Goal: Find specific page/section: Find specific page/section

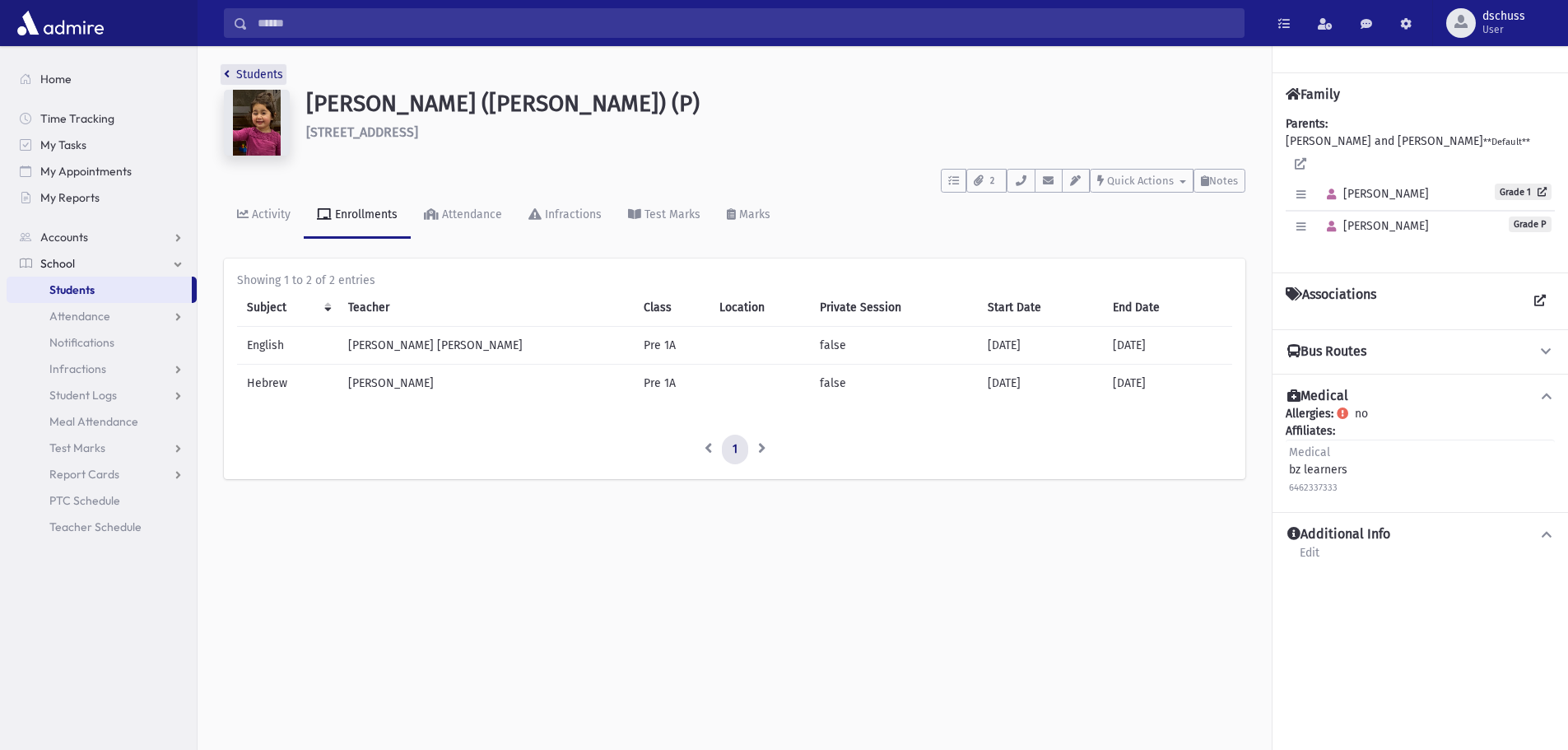
click at [262, 74] on link "Students" at bounding box center [254, 75] width 60 height 14
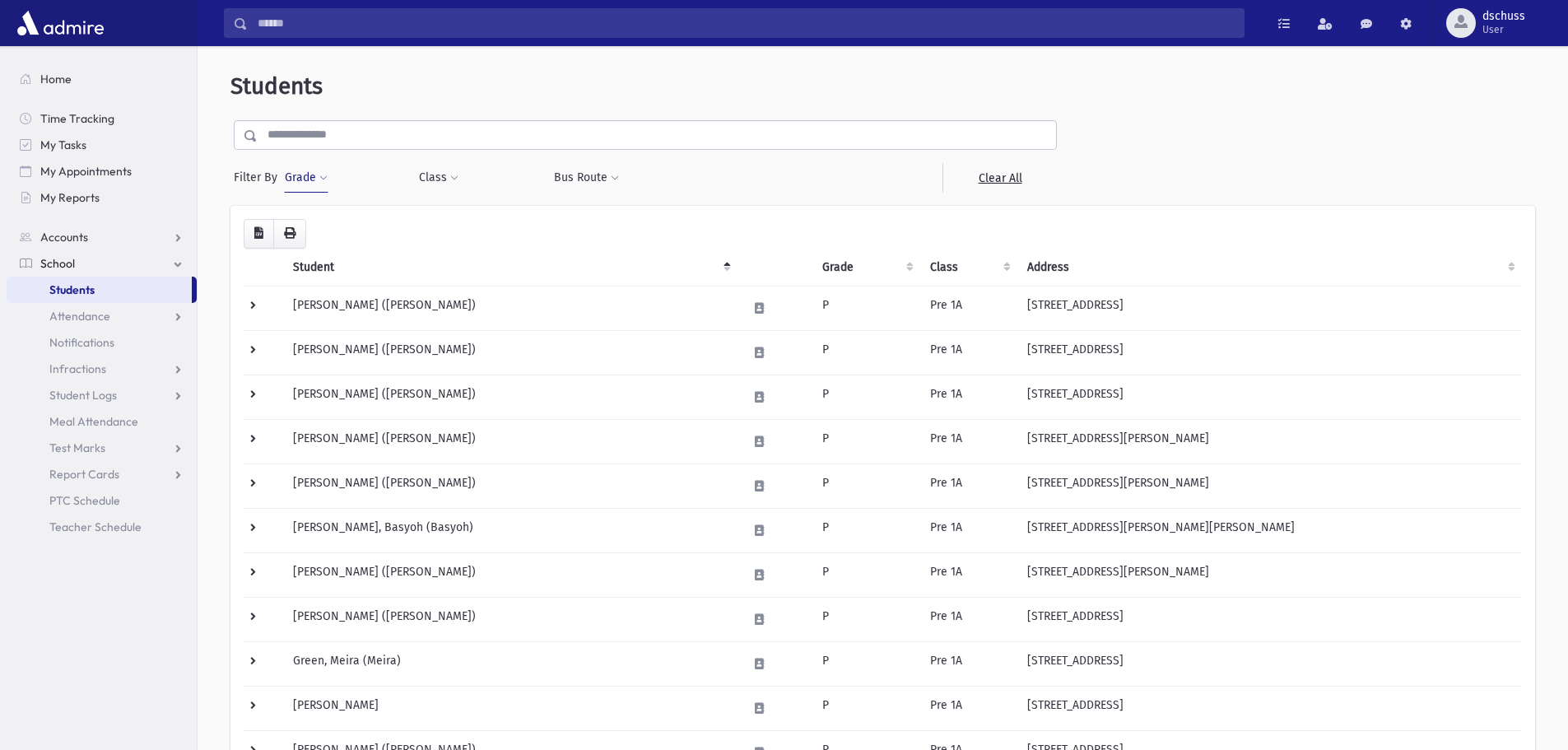
click at [296, 178] on button "Grade" at bounding box center [306, 178] width 45 height 30
click at [320, 222] on span "×" at bounding box center [321, 225] width 13 height 13
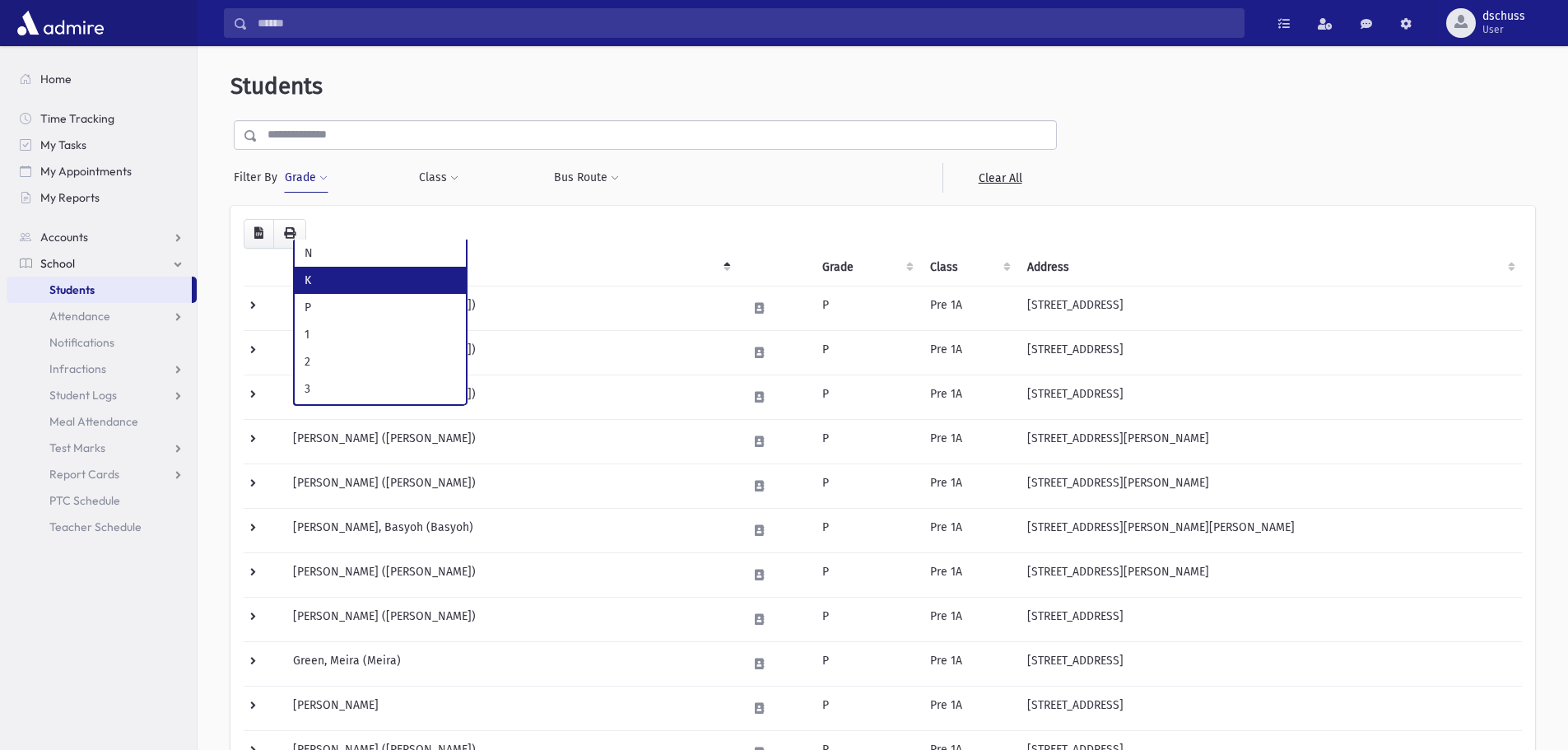
select select "*"
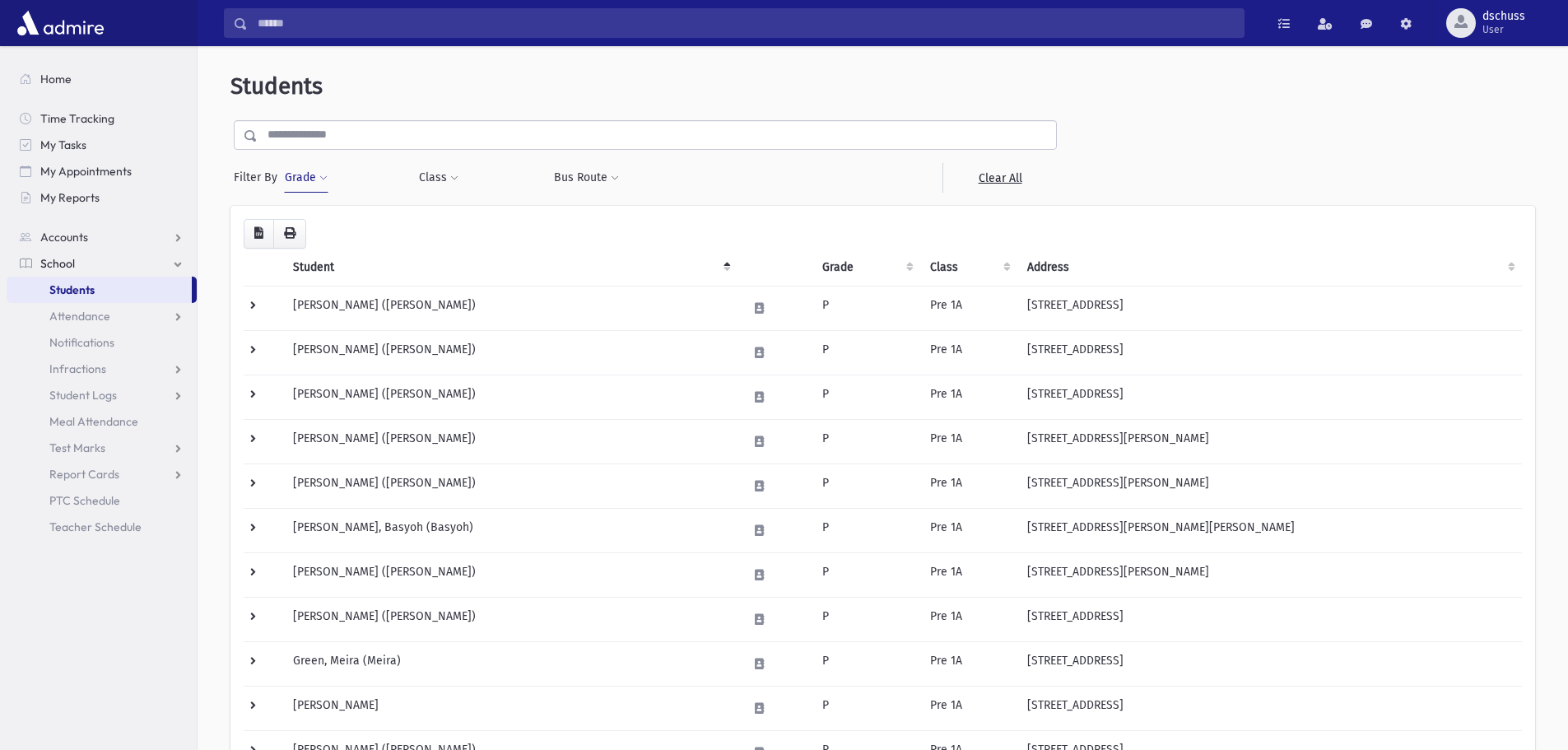
click at [306, 171] on button "Grade" at bounding box center [306, 178] width 45 height 30
click at [332, 259] on button "Filter" at bounding box center [382, 262] width 184 height 24
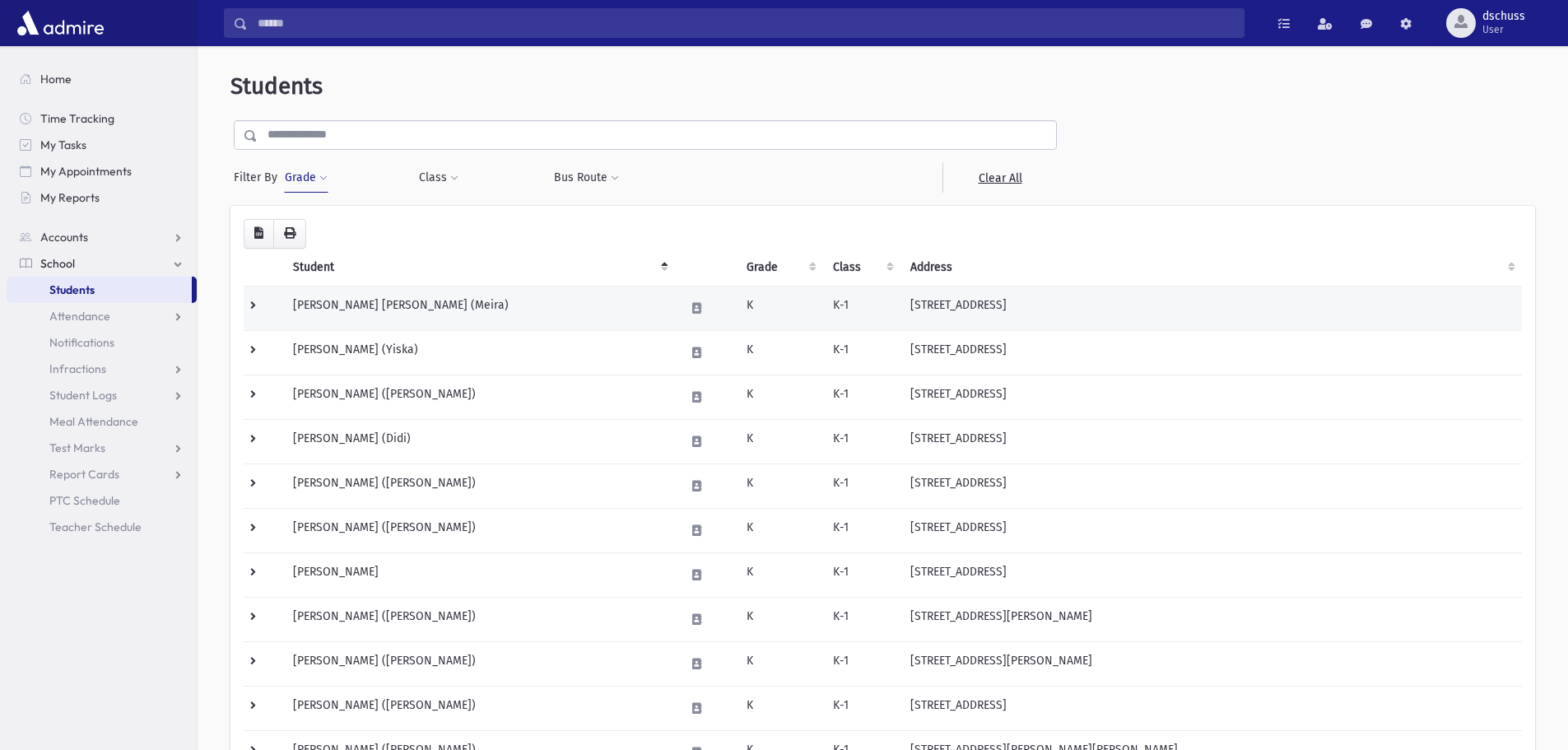
click at [390, 316] on td "Aronowicz, Meira Mina (Meira)" at bounding box center [478, 308] width 391 height 45
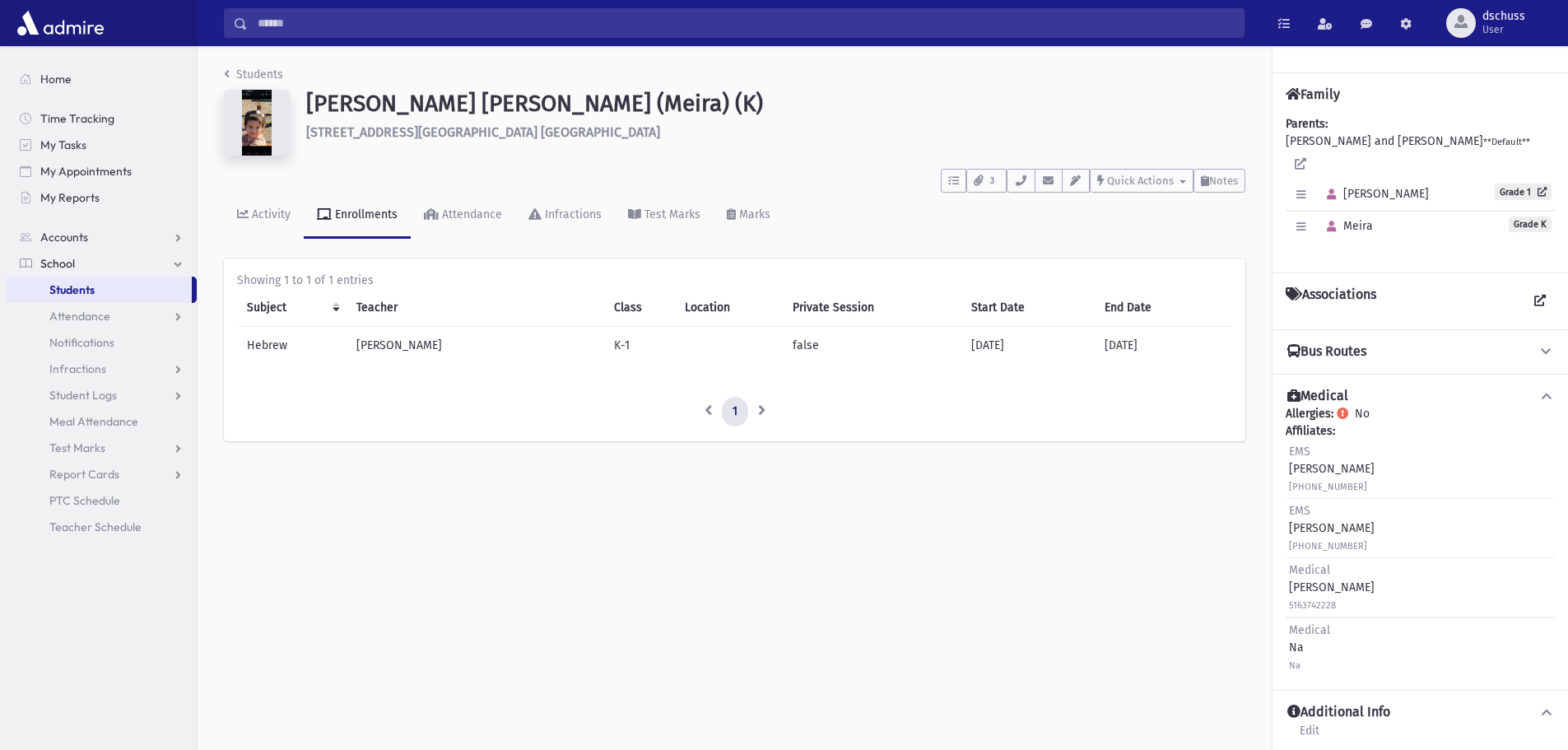
click at [245, 65] on div "Students Aronowicz, Meira Mina (Meira) (K) 3109 Bessemund Avenue Apt Basement F…" at bounding box center [734, 261] width 1074 height 431
click at [247, 71] on link "Students" at bounding box center [254, 75] width 60 height 14
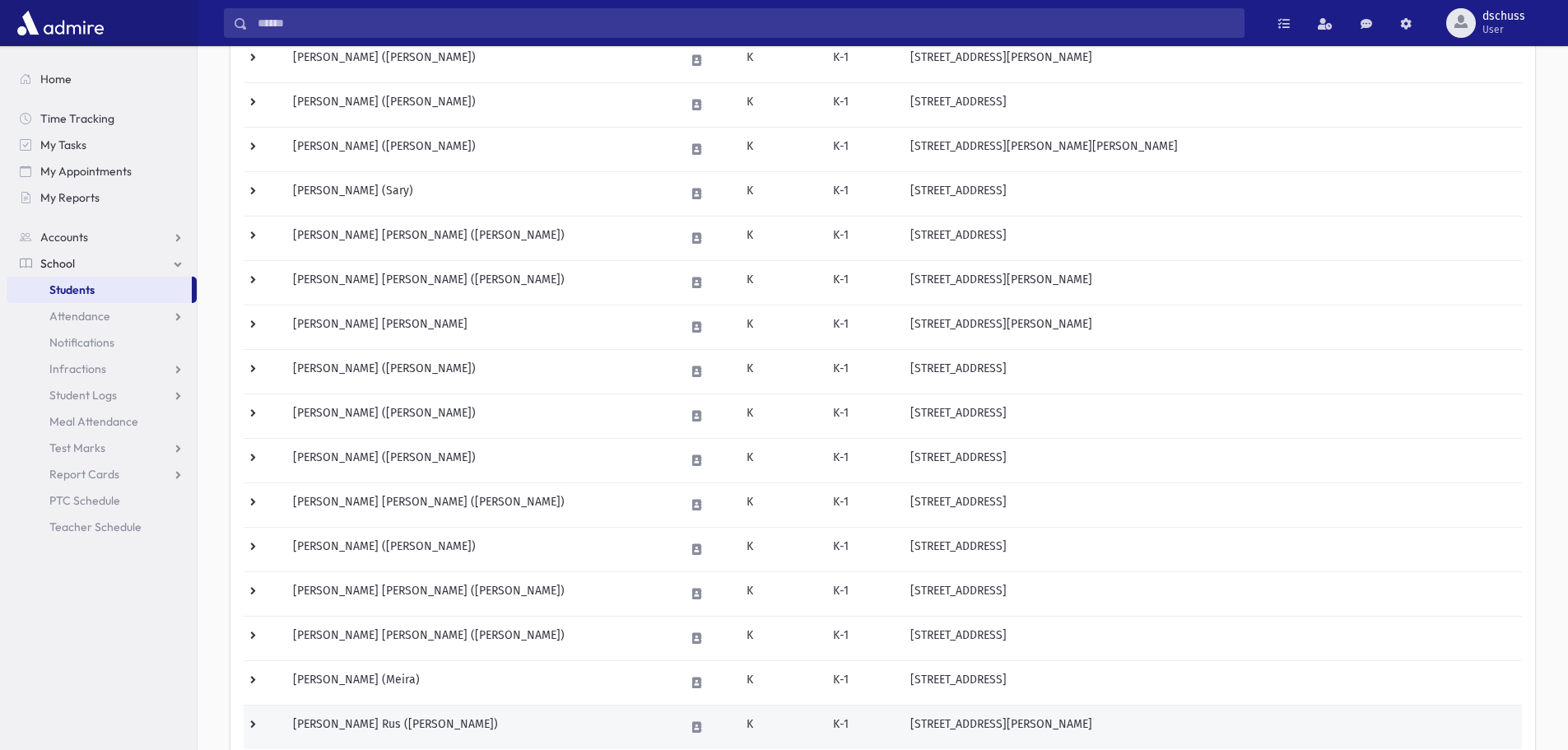
scroll to position [577, 0]
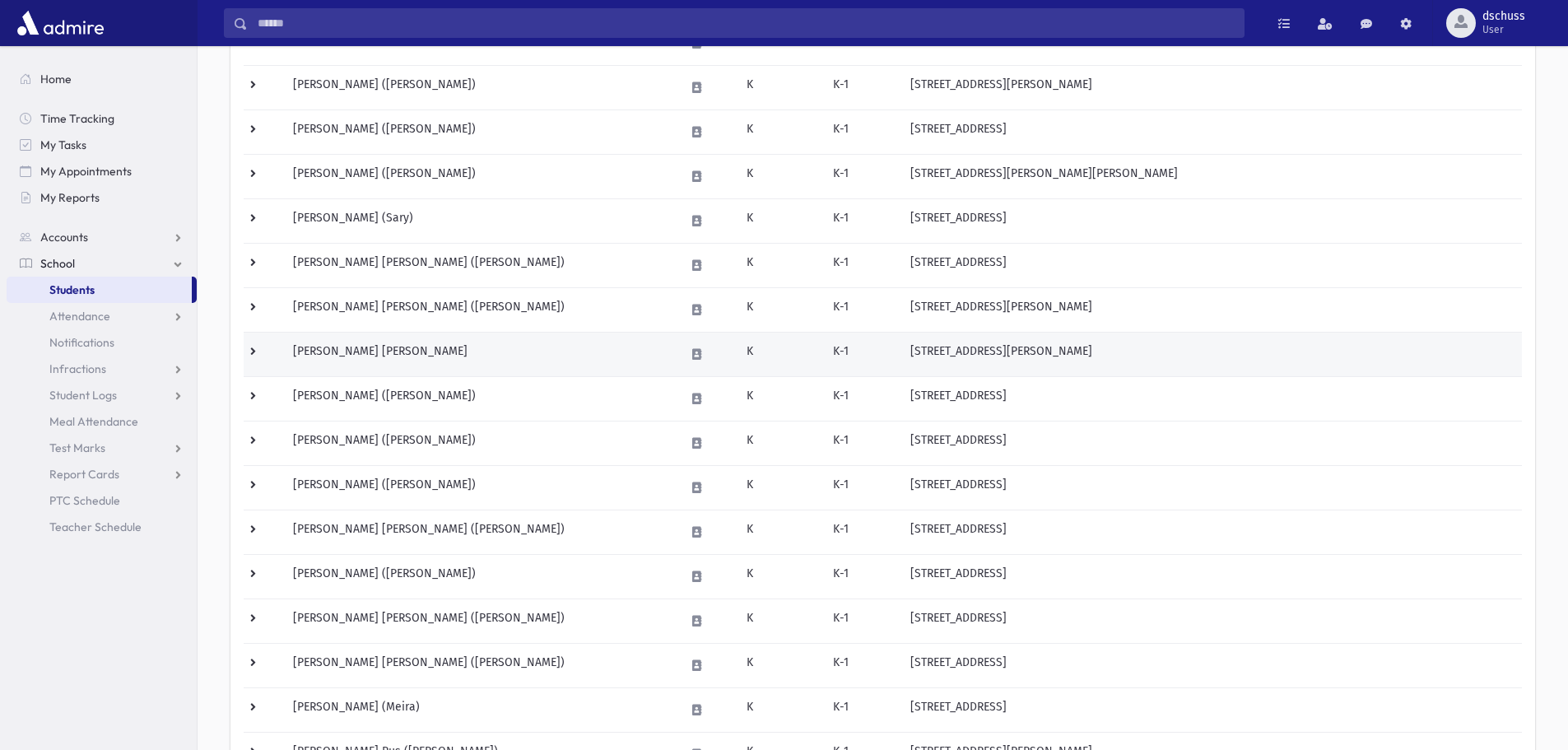
click at [408, 346] on td "[PERSON_NAME] [PERSON_NAME]" at bounding box center [478, 354] width 391 height 45
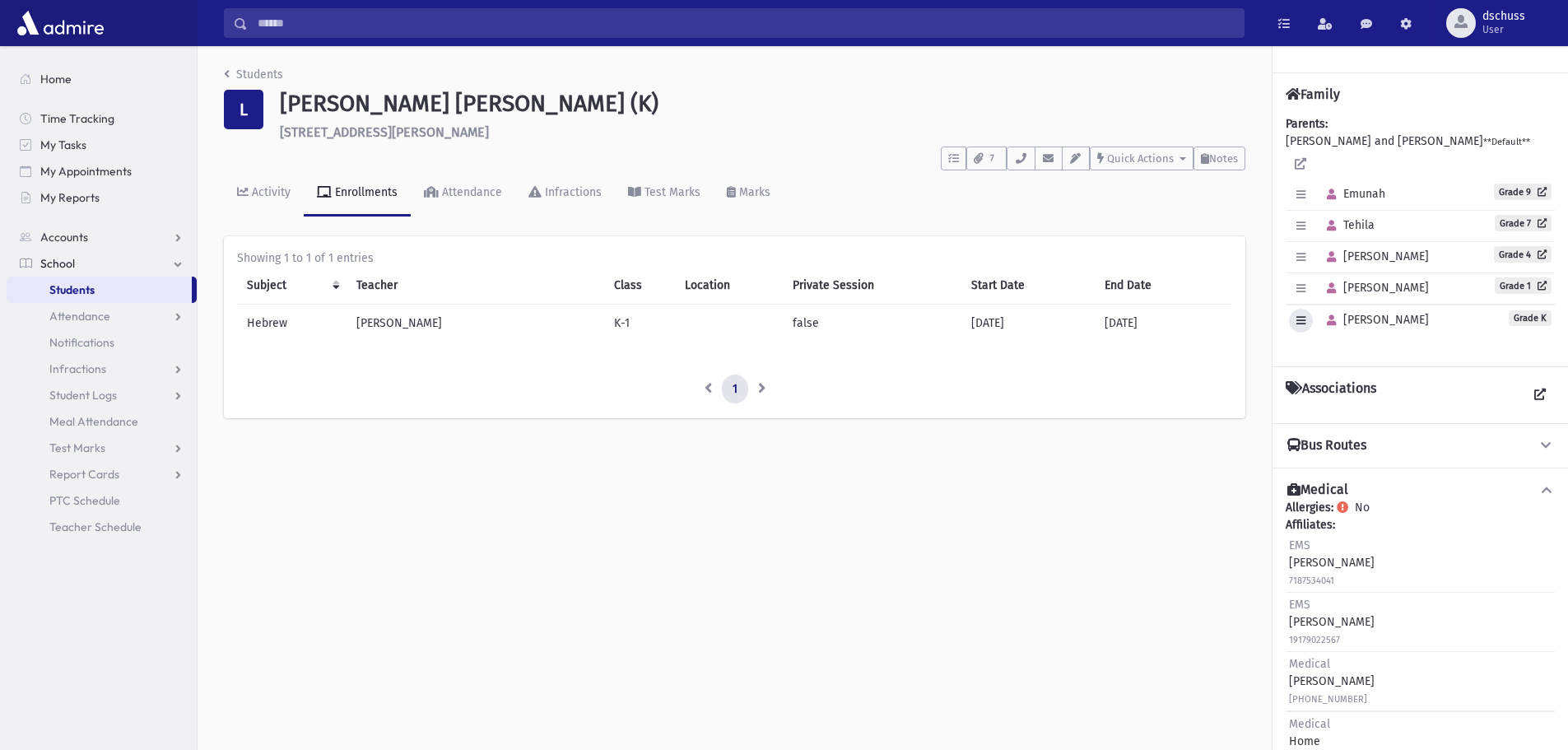
click at [1299, 316] on icon "button" at bounding box center [1300, 321] width 9 height 11
click at [1319, 348] on link "Edit Individual" at bounding box center [1355, 363] width 131 height 31
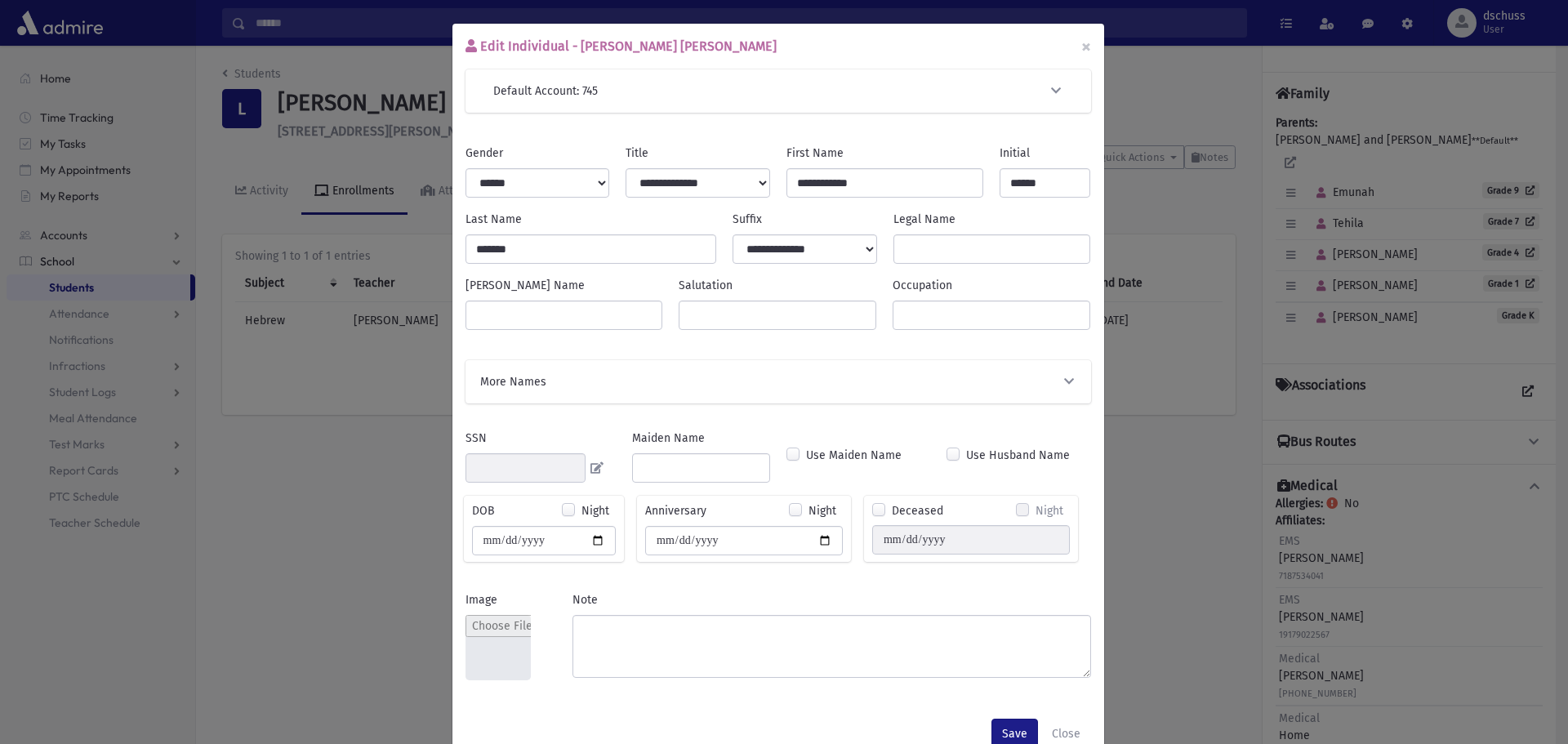
click at [1066, 381] on icon "button" at bounding box center [1069, 381] width 15 height 12
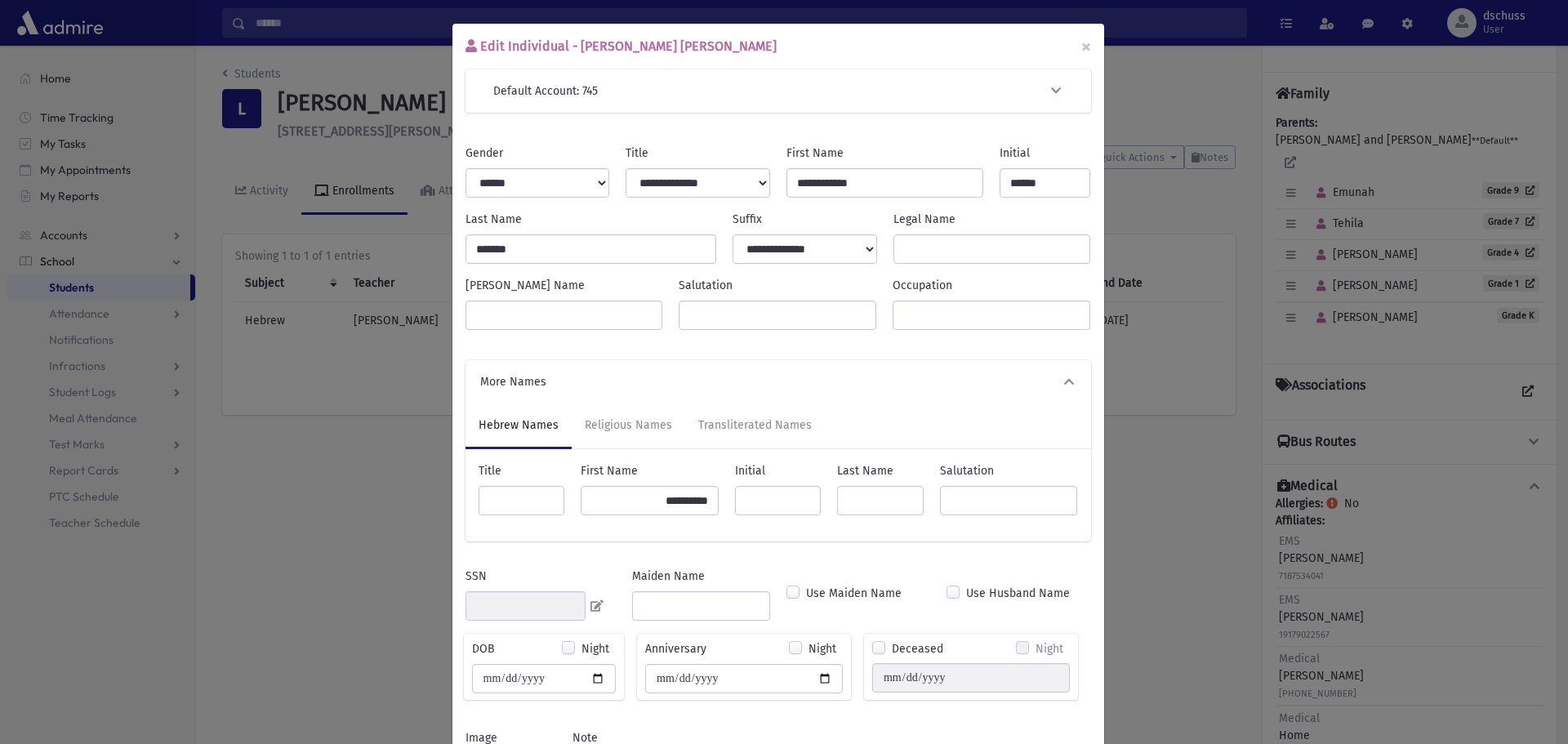
click at [392, 547] on div "Edit Individual - Meira Esther Esther Lachman × Default Account: 745 Search Res…" at bounding box center [784, 372] width 1568 height 744
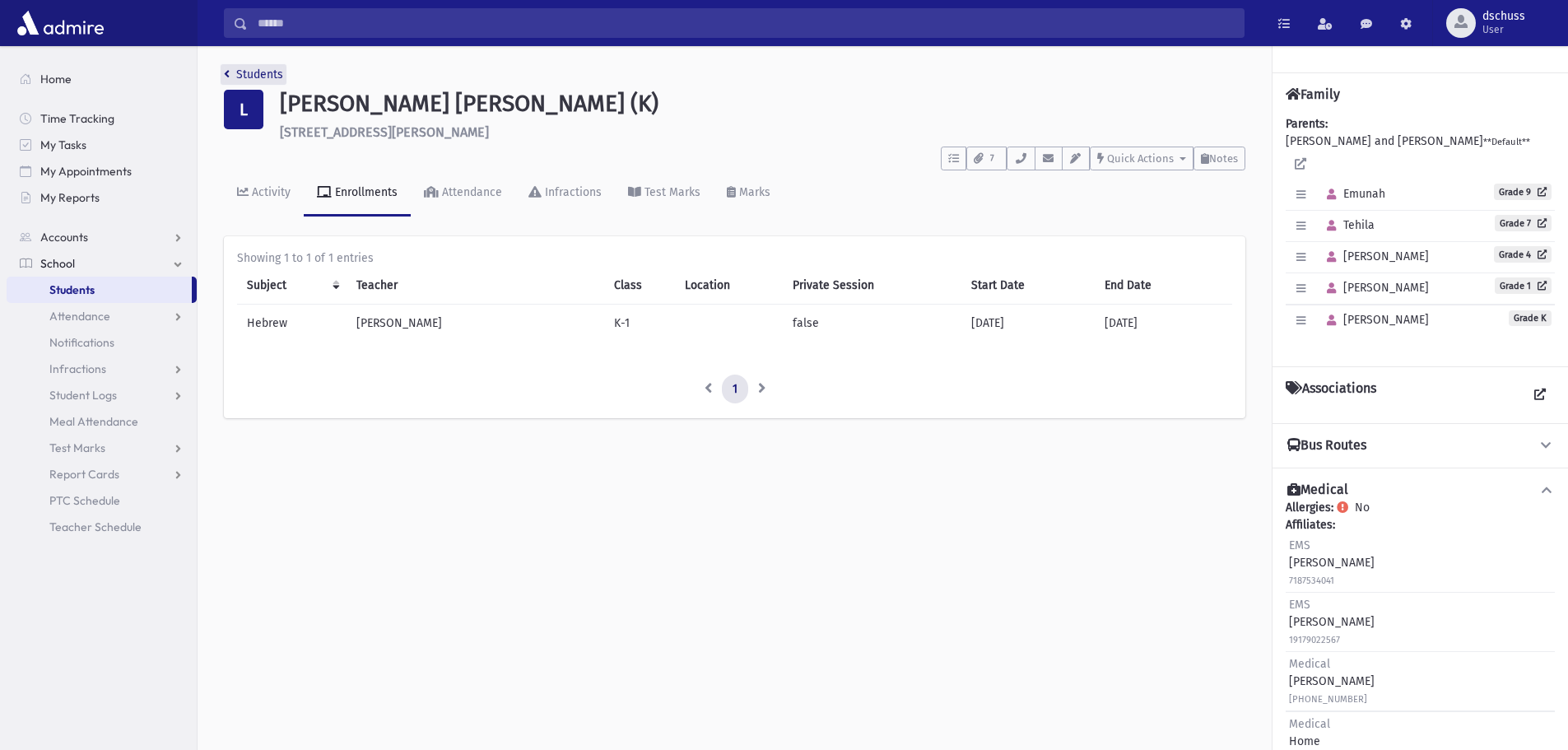
click at [257, 72] on link "Students" at bounding box center [254, 75] width 60 height 14
